Goal: Information Seeking & Learning: Find contact information

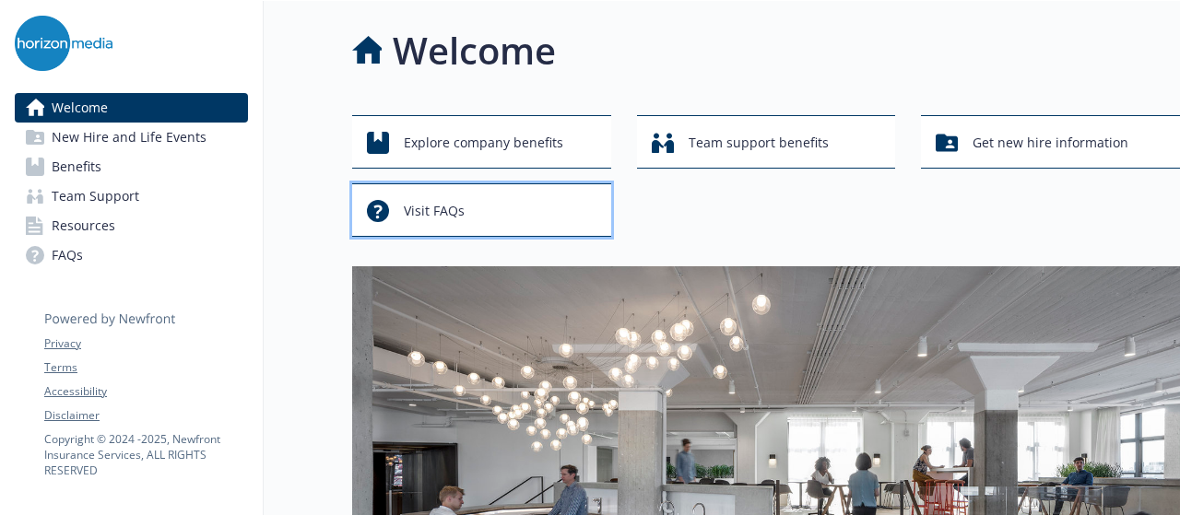
click at [422, 211] on span "Visit FAQs" at bounding box center [434, 211] width 61 height 35
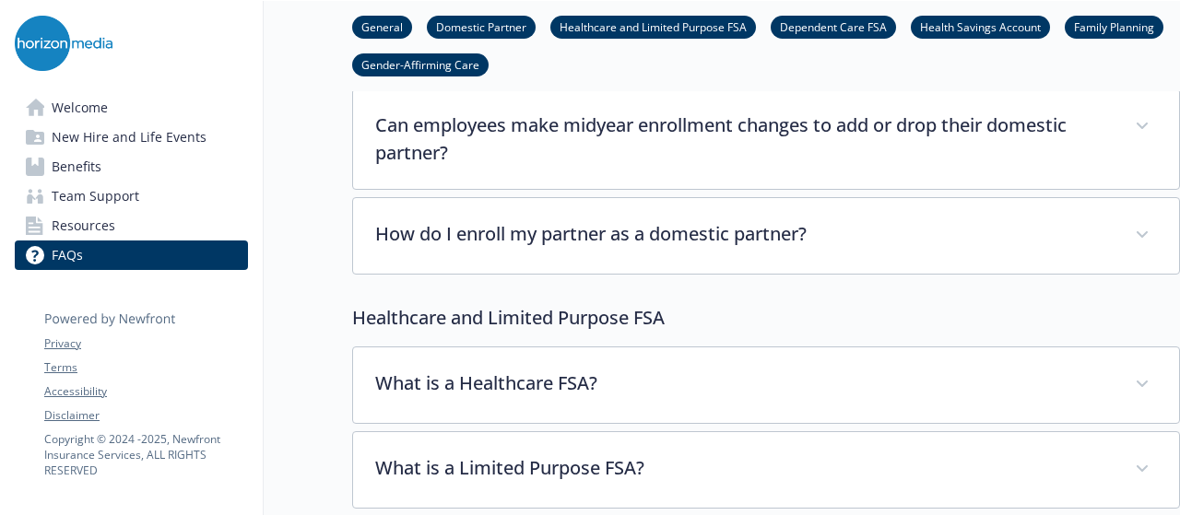
scroll to position [914, 0]
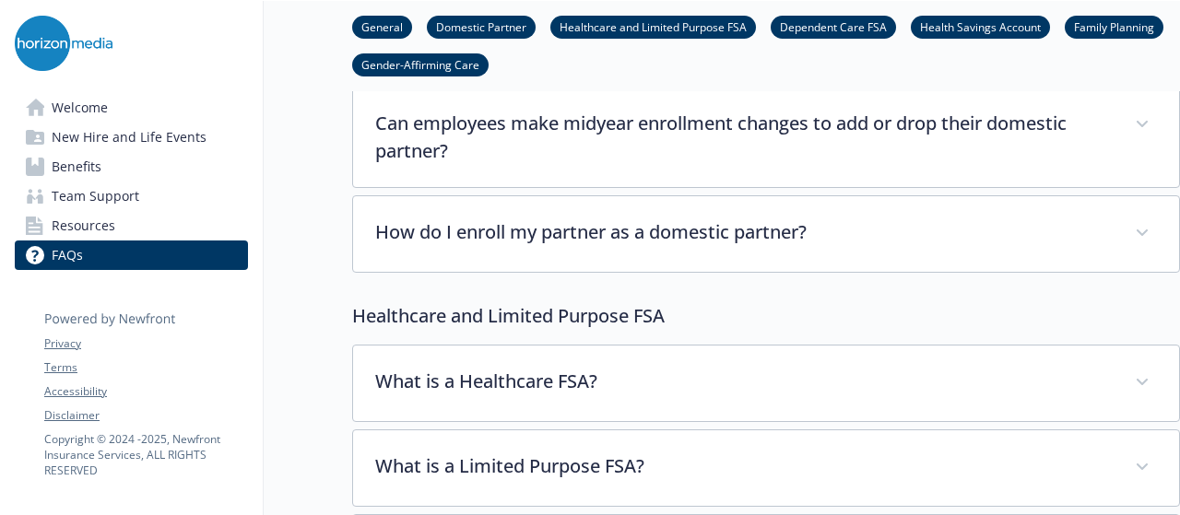
click at [87, 216] on span "Resources" at bounding box center [84, 226] width 64 height 30
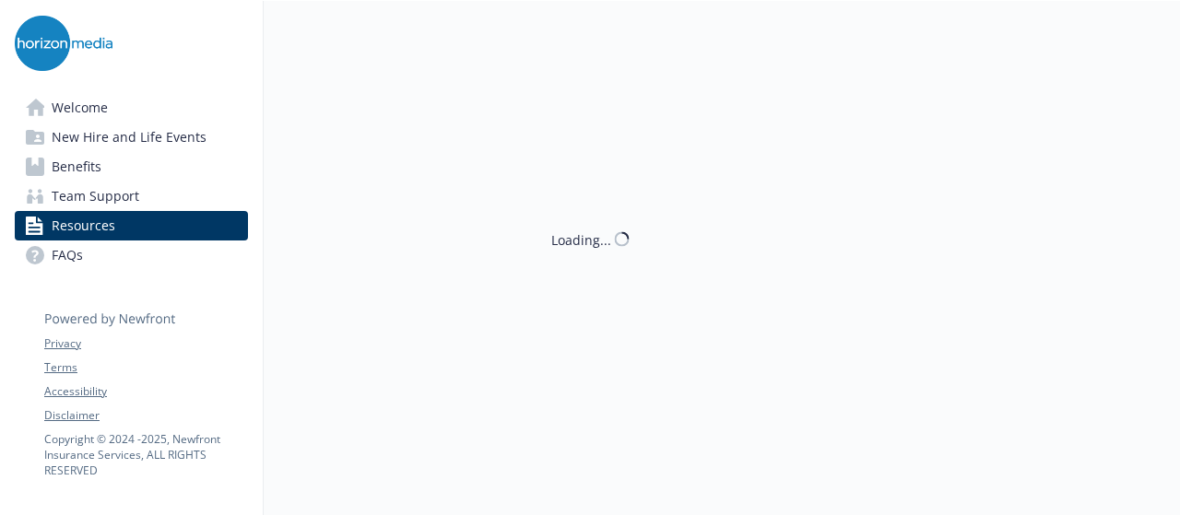
scroll to position [914, 0]
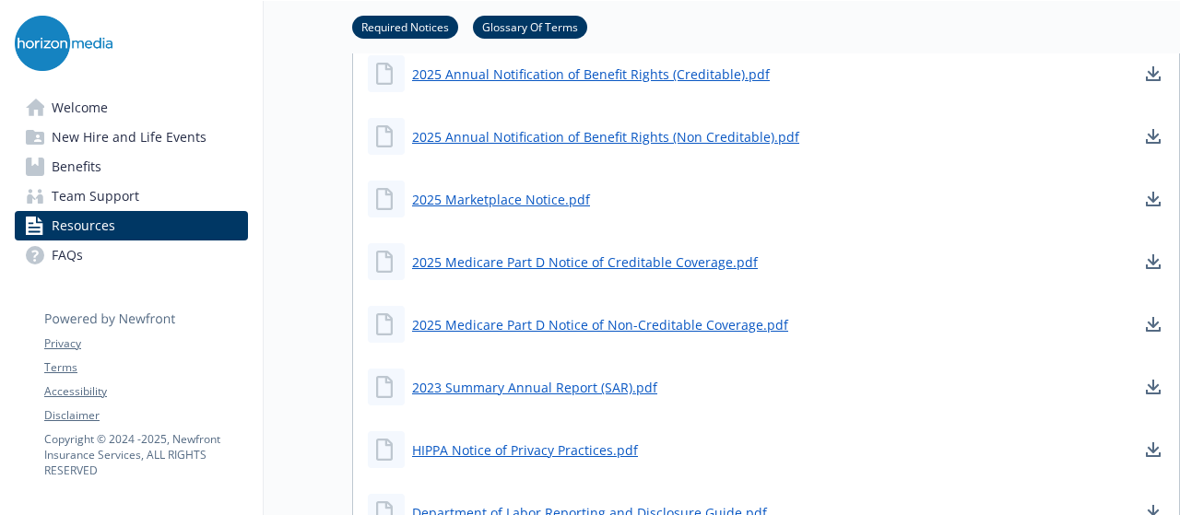
click at [75, 202] on span "Team Support" at bounding box center [96, 197] width 88 height 30
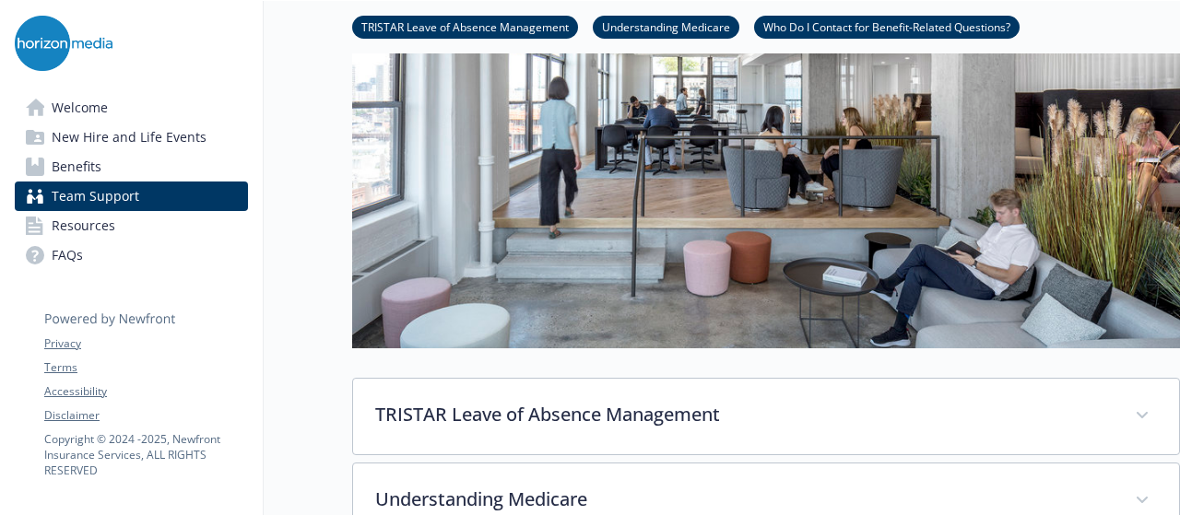
scroll to position [775, 0]
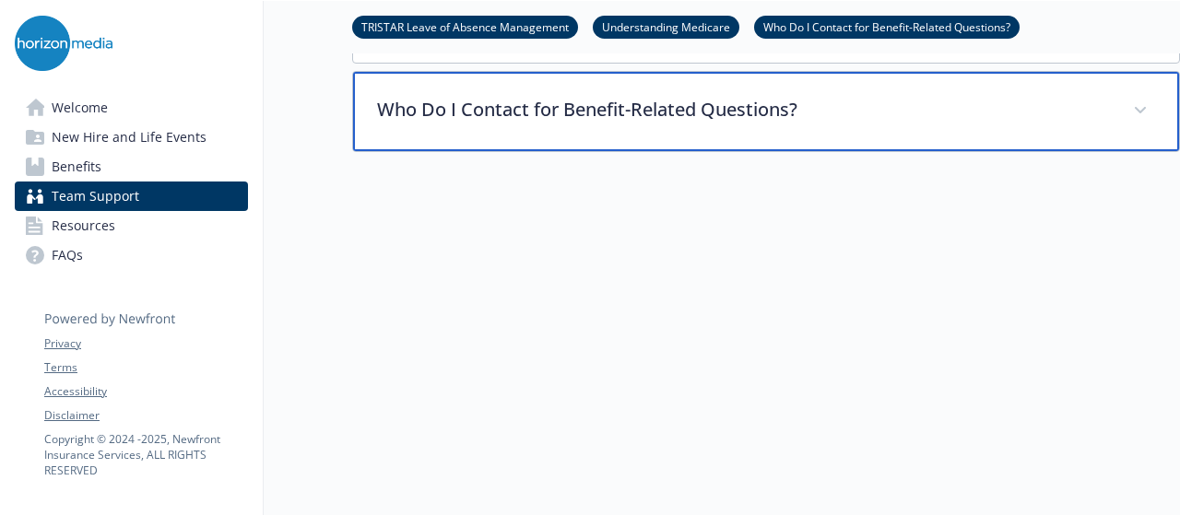
click at [584, 102] on p "Who Do I Contact for Benefit-Related Questions?" at bounding box center [744, 110] width 734 height 28
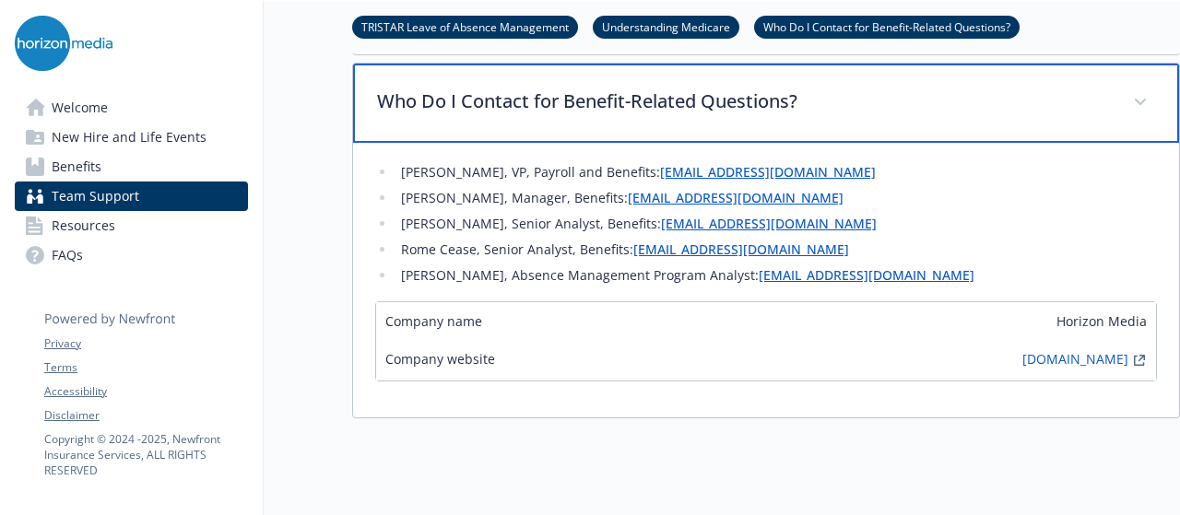
scroll to position [778, 0]
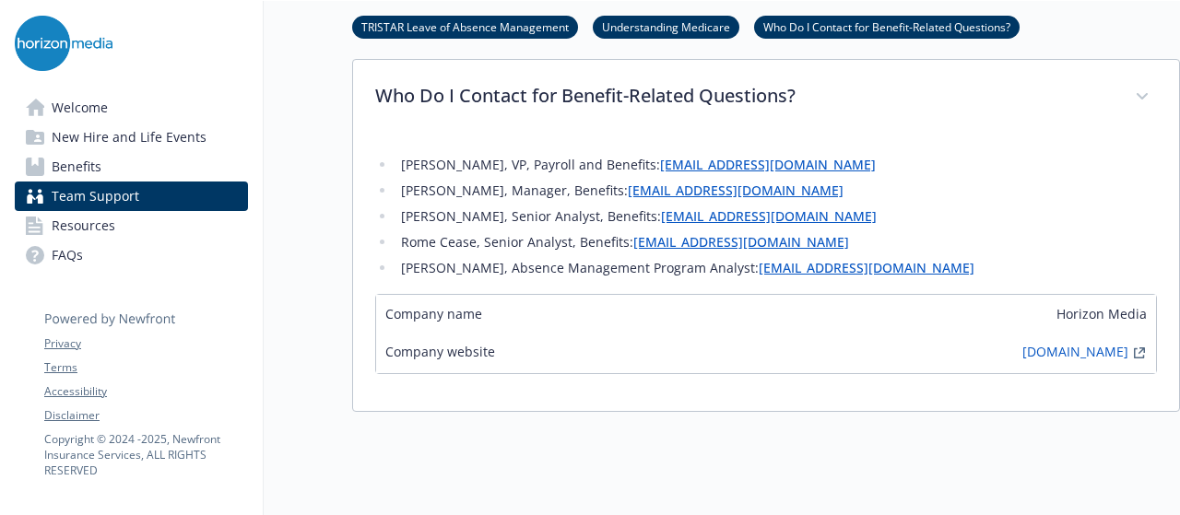
click at [681, 245] on link "[EMAIL_ADDRESS][DOMAIN_NAME]" at bounding box center [742, 242] width 216 height 18
